Goal: Find contact information: Find contact information

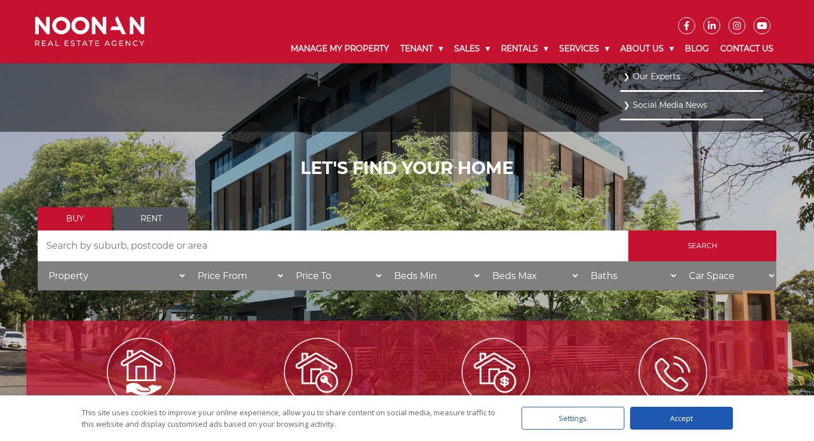
click at [665, 75] on link "Our Experts" at bounding box center [691, 76] width 137 height 15
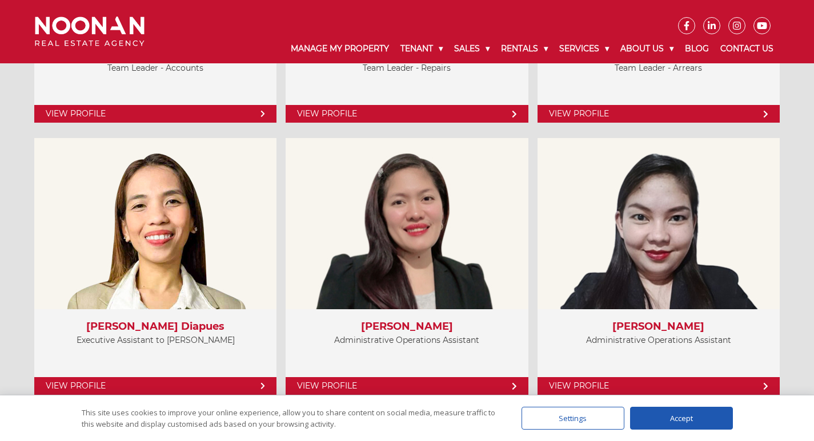
scroll to position [2855, 0]
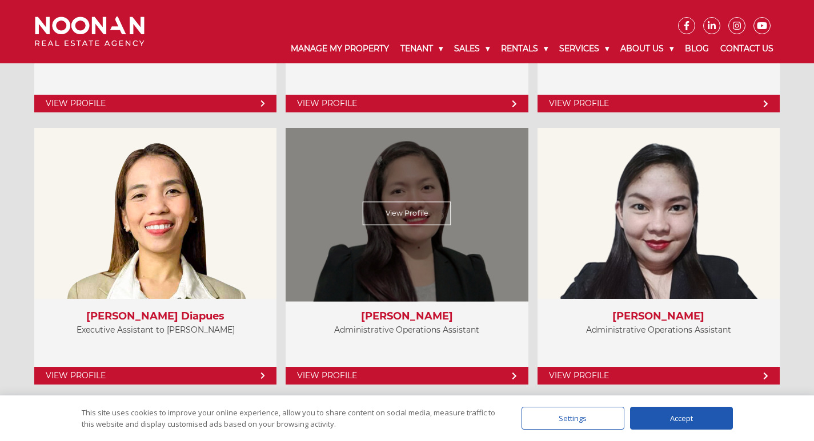
click at [402, 236] on div "View Profile" at bounding box center [407, 214] width 250 height 176
click at [412, 218] on link "View Profile" at bounding box center [407, 213] width 89 height 23
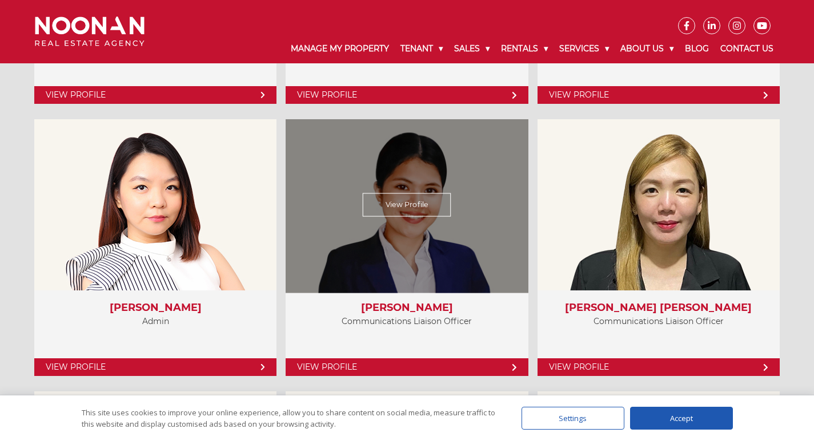
scroll to position [3141, 0]
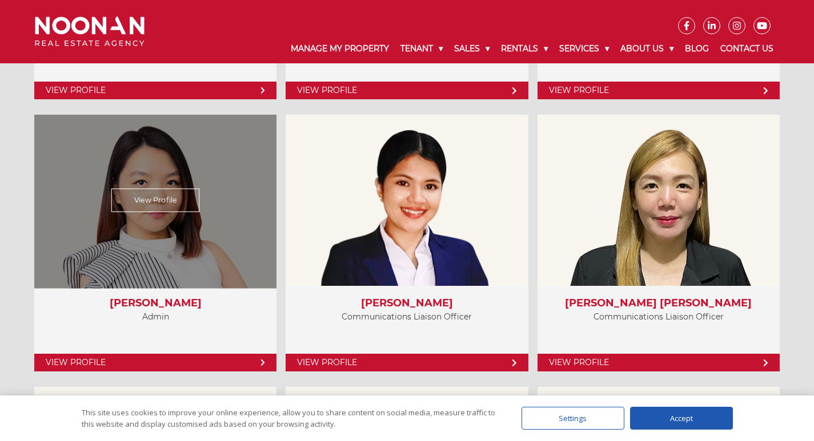
click at [156, 244] on div "View Profile" at bounding box center [156, 201] width 250 height 176
click at [146, 196] on link "View Profile" at bounding box center [155, 200] width 88 height 23
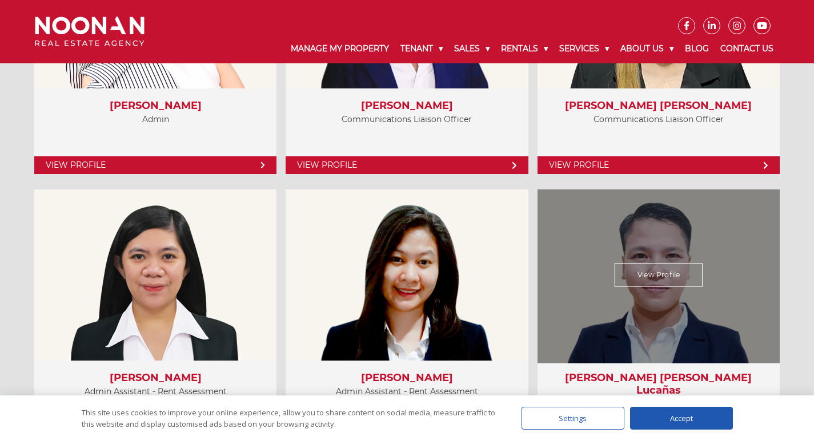
scroll to position [3369, 0]
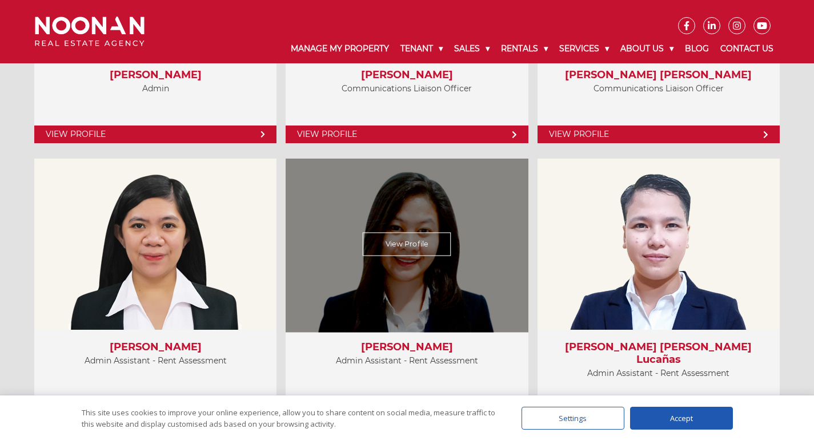
click at [420, 240] on link "View Profile" at bounding box center [407, 244] width 89 height 23
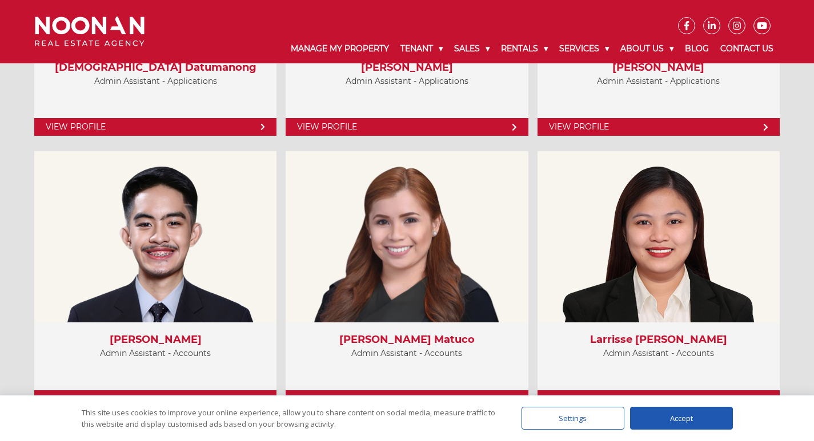
scroll to position [3940, 0]
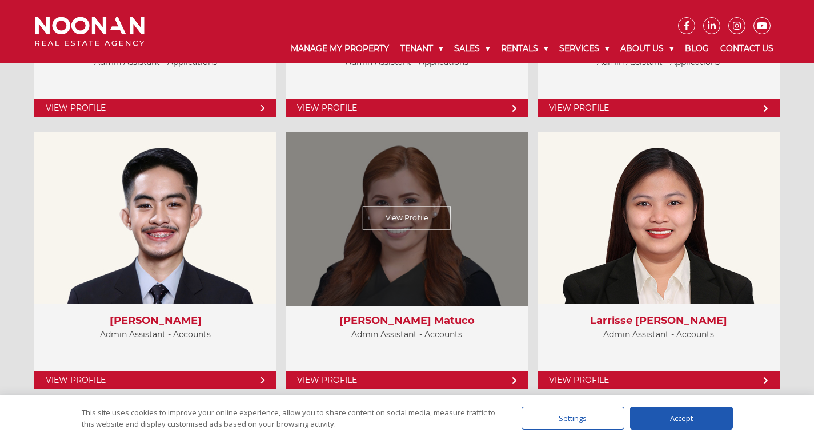
click at [405, 215] on link "View Profile" at bounding box center [407, 218] width 89 height 23
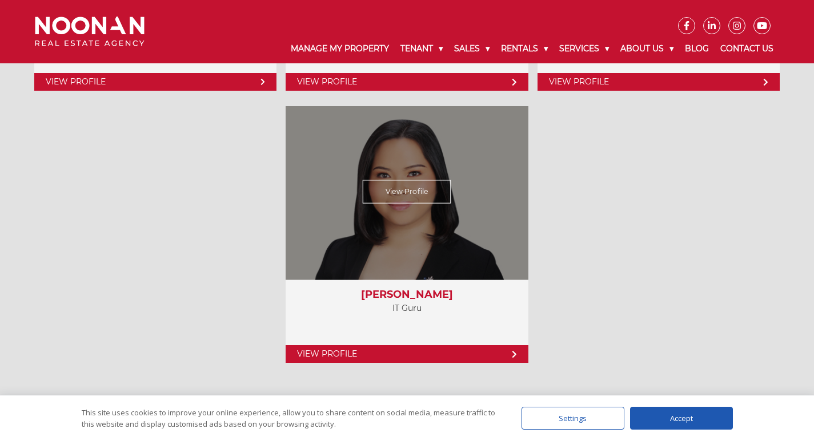
scroll to position [4454, 0]
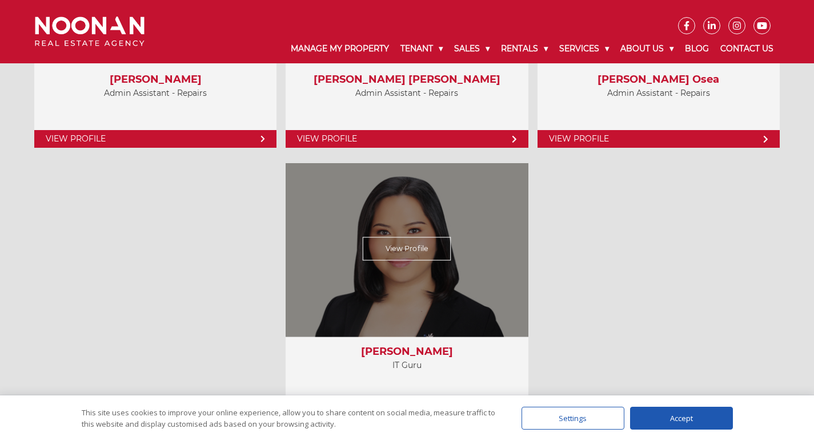
click at [407, 246] on link "View Profile" at bounding box center [407, 249] width 89 height 23
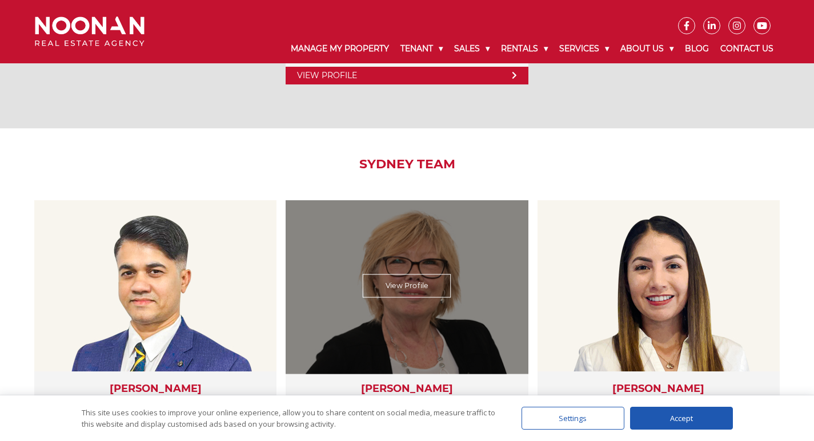
scroll to position [1999, 0]
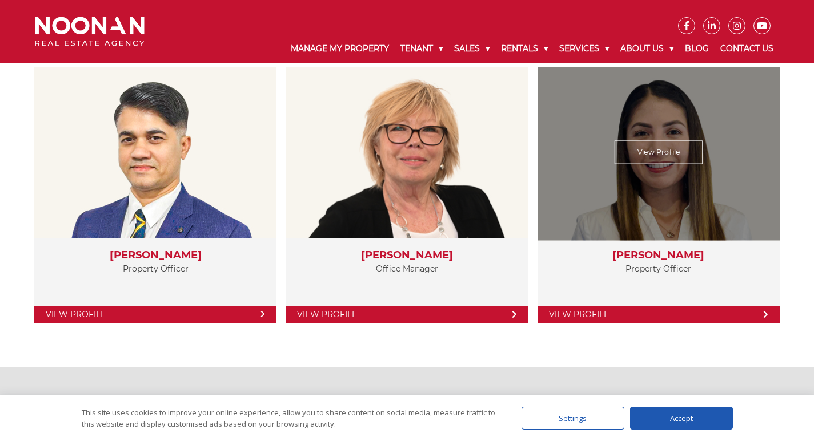
click at [659, 182] on div "View Profile" at bounding box center [658, 152] width 250 height 176
click at [658, 144] on link "View Profile" at bounding box center [658, 151] width 89 height 23
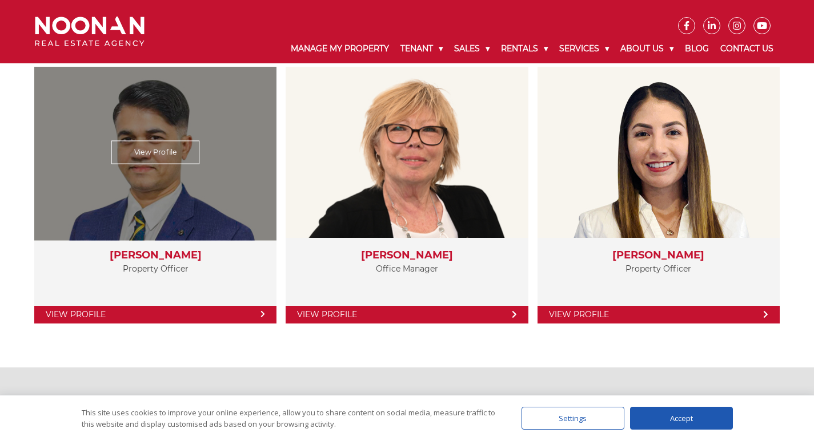
click at [155, 226] on div "View Profile" at bounding box center [156, 152] width 250 height 176
click at [151, 140] on div "View Profile" at bounding box center [156, 152] width 250 height 176
click at [152, 151] on link "View Profile" at bounding box center [155, 151] width 88 height 23
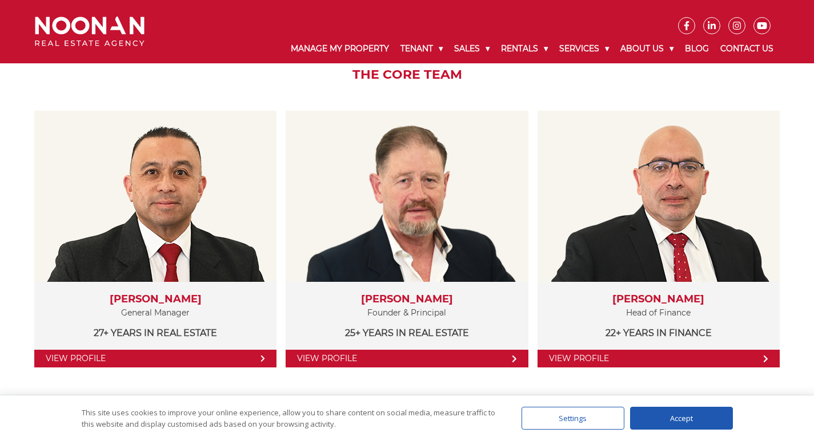
scroll to position [171, 0]
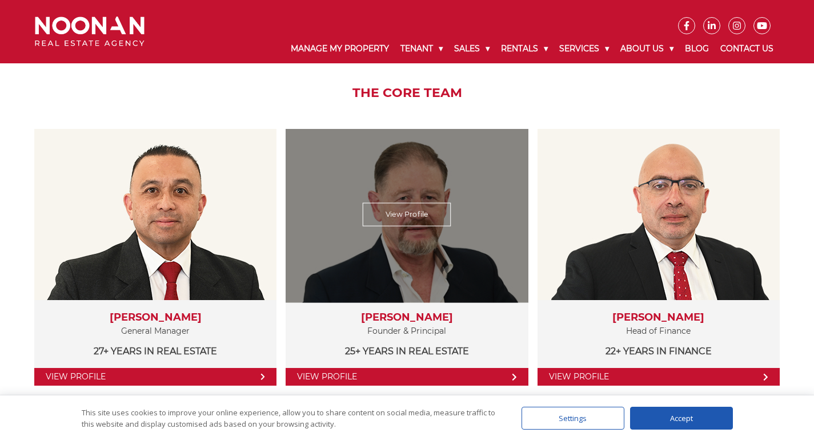
click at [419, 223] on link "View Profile" at bounding box center [407, 214] width 89 height 23
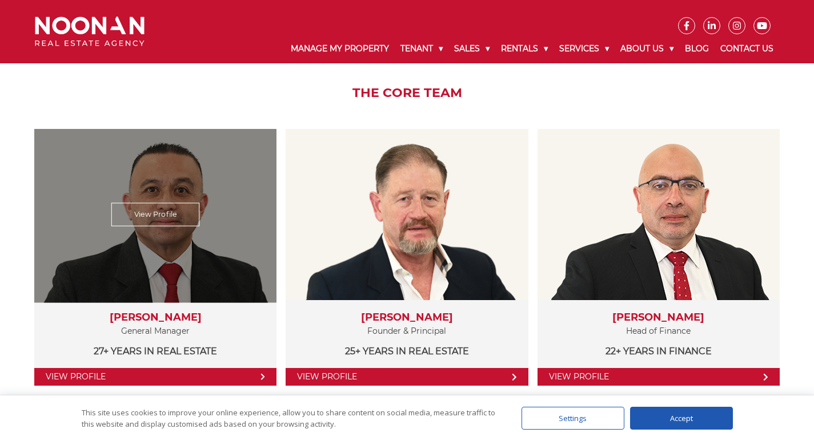
click at [156, 242] on div "View Profile" at bounding box center [156, 215] width 250 height 176
click at [152, 211] on link "View Profile" at bounding box center [155, 214] width 88 height 23
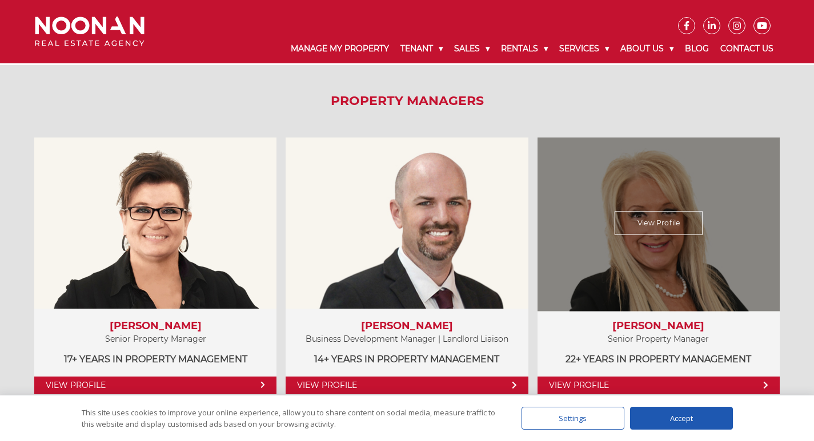
scroll to position [571, 0]
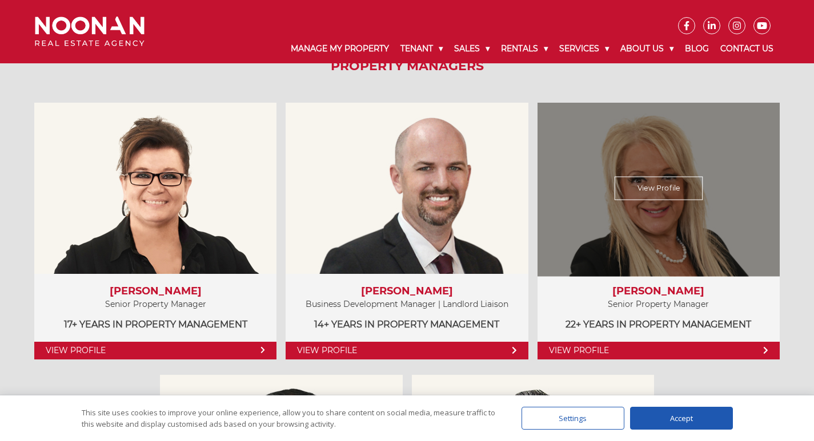
click at [662, 217] on div "View Profile" at bounding box center [658, 188] width 250 height 176
click at [638, 191] on link "View Profile" at bounding box center [658, 187] width 89 height 23
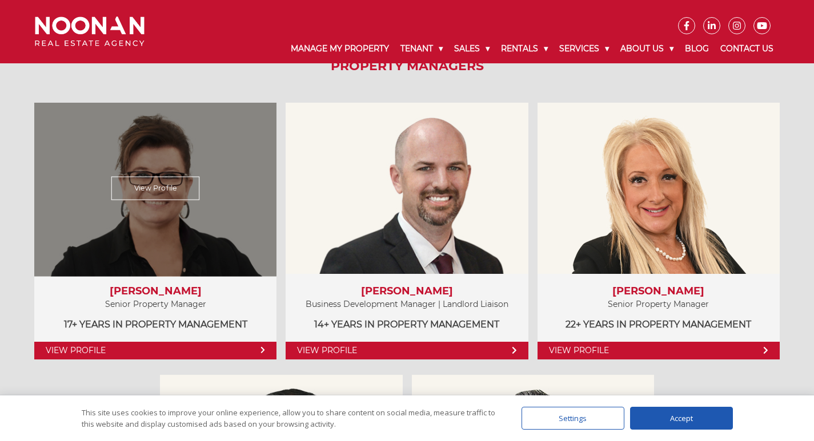
click at [147, 200] on div "View Profile" at bounding box center [156, 188] width 250 height 176
click at [150, 192] on link "View Profile" at bounding box center [155, 187] width 88 height 23
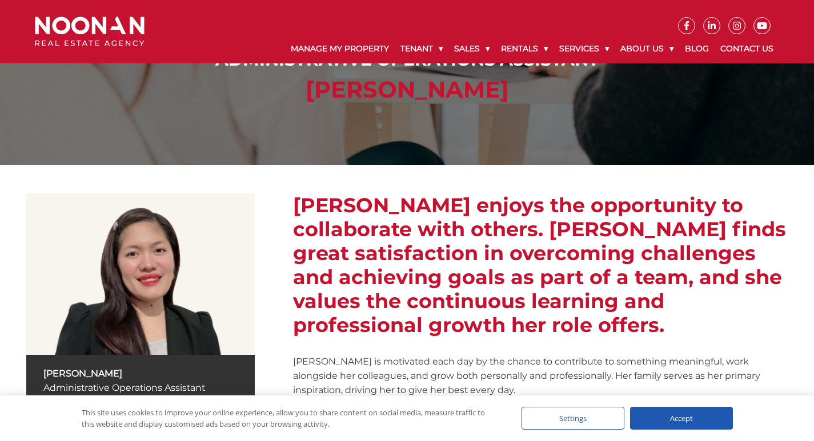
scroll to position [57, 0]
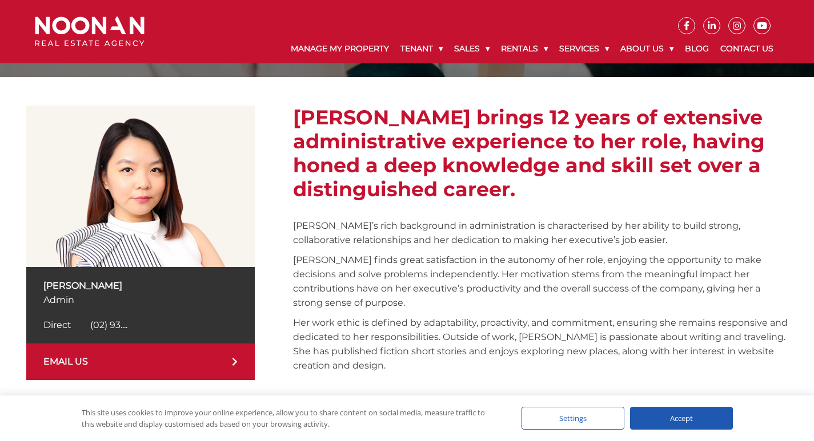
scroll to position [171, 0]
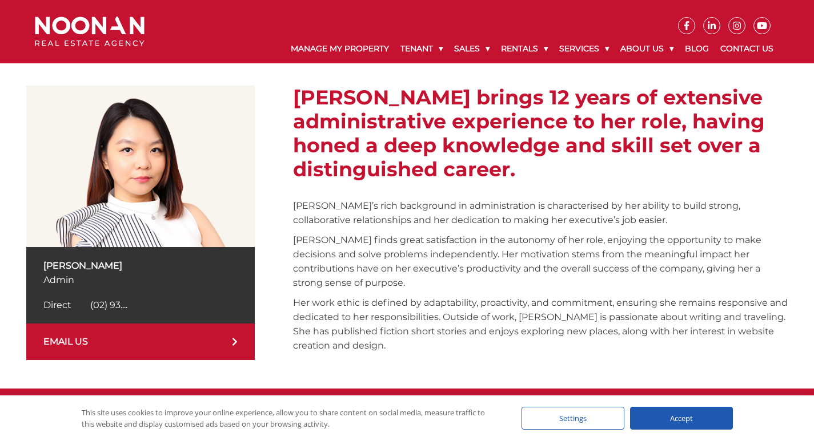
click at [114, 306] on span "(02) 93...." at bounding box center [108, 305] width 37 height 11
click at [114, 306] on span "(02) 9330 6859" at bounding box center [134, 305] width 89 height 11
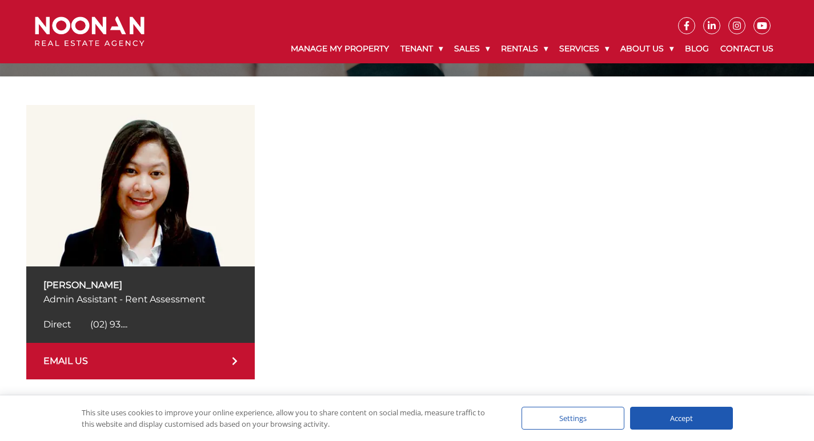
scroll to position [171, 0]
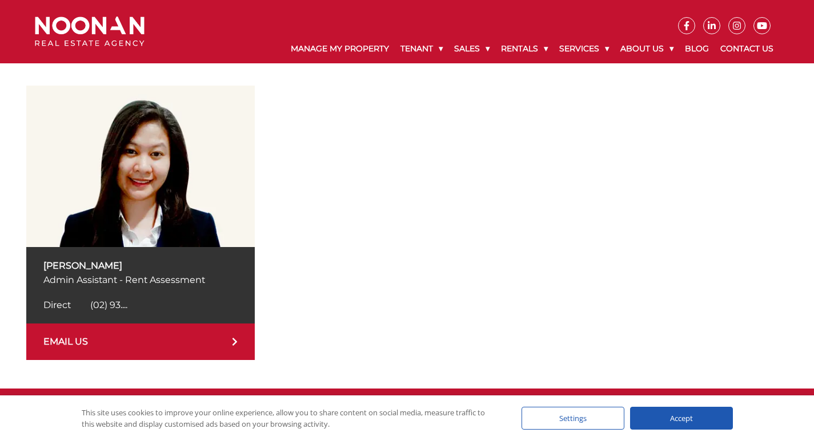
click at [117, 304] on span "(02) 93...." at bounding box center [108, 305] width 37 height 11
click at [117, 304] on span "(02) 9330 6860" at bounding box center [134, 305] width 89 height 11
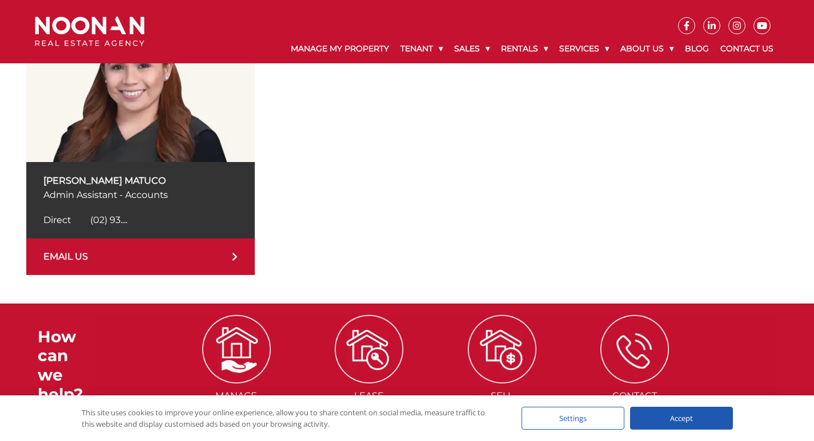
scroll to position [171, 0]
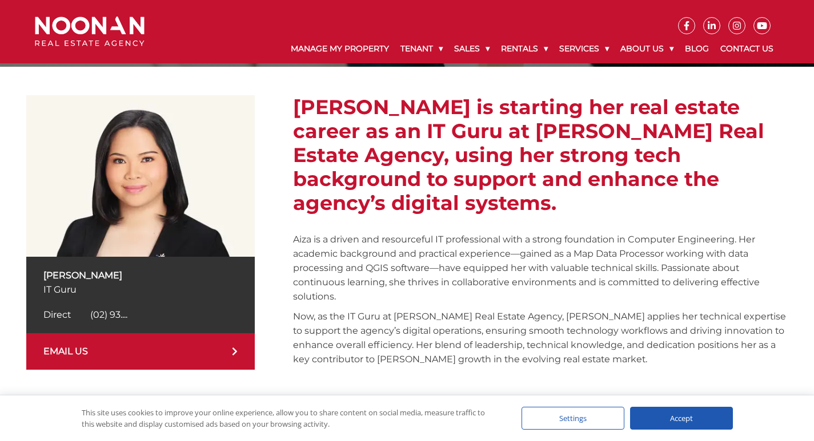
scroll to position [171, 0]
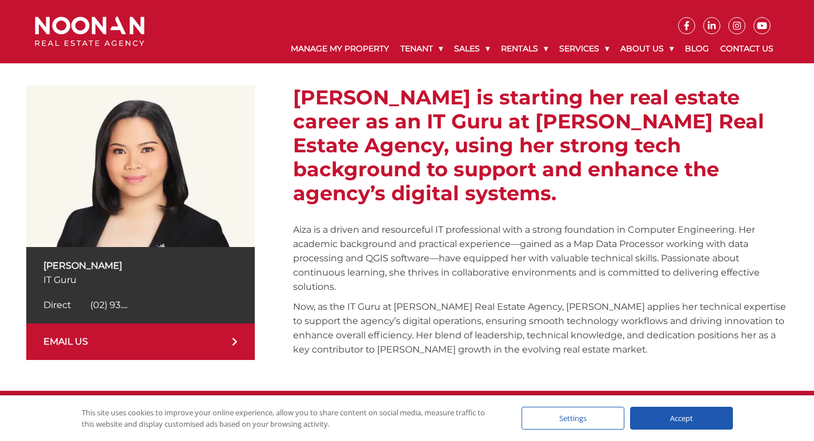
click at [106, 306] on span "(02) 93...." at bounding box center [108, 305] width 37 height 11
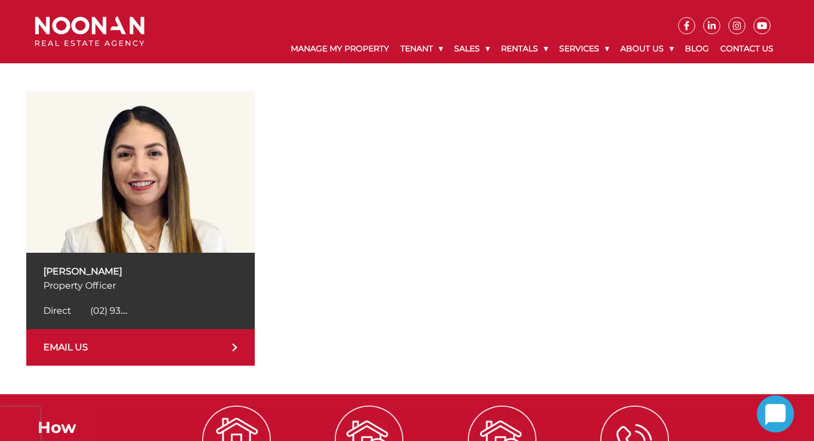
scroll to position [171, 0]
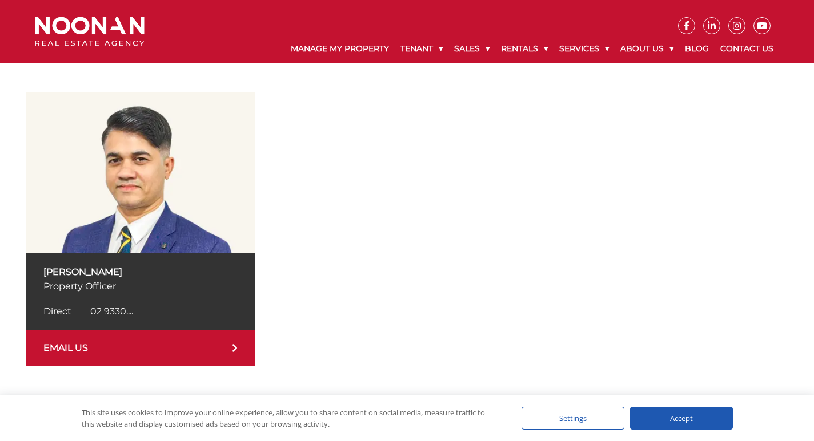
scroll to position [171, 0]
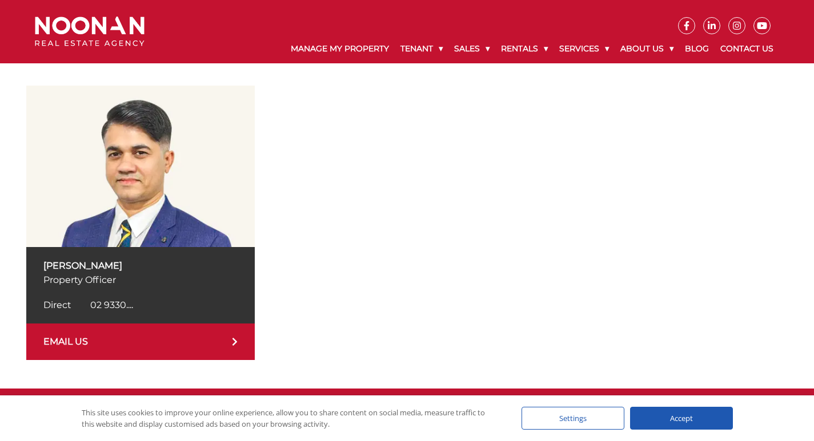
click at [117, 302] on span "02 9330...." at bounding box center [111, 305] width 43 height 11
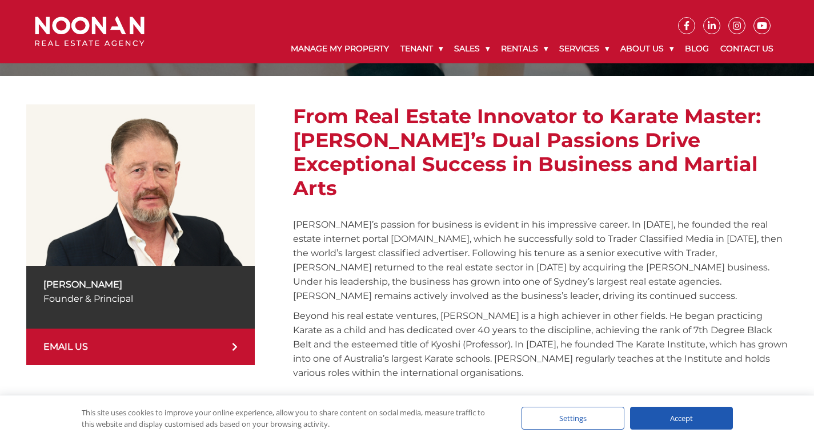
scroll to position [171, 0]
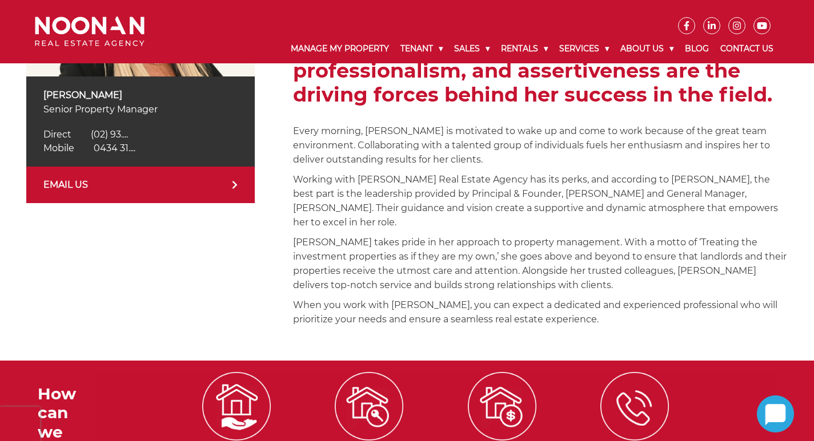
scroll to position [343, 0]
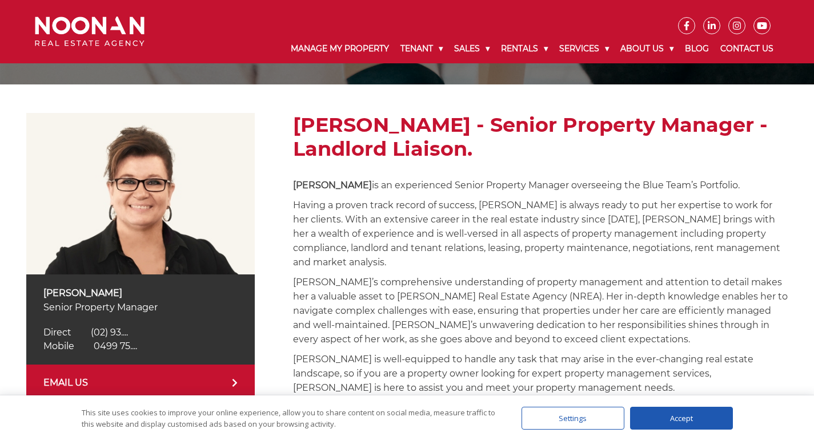
scroll to position [171, 0]
